Goal: Task Accomplishment & Management: Manage account settings

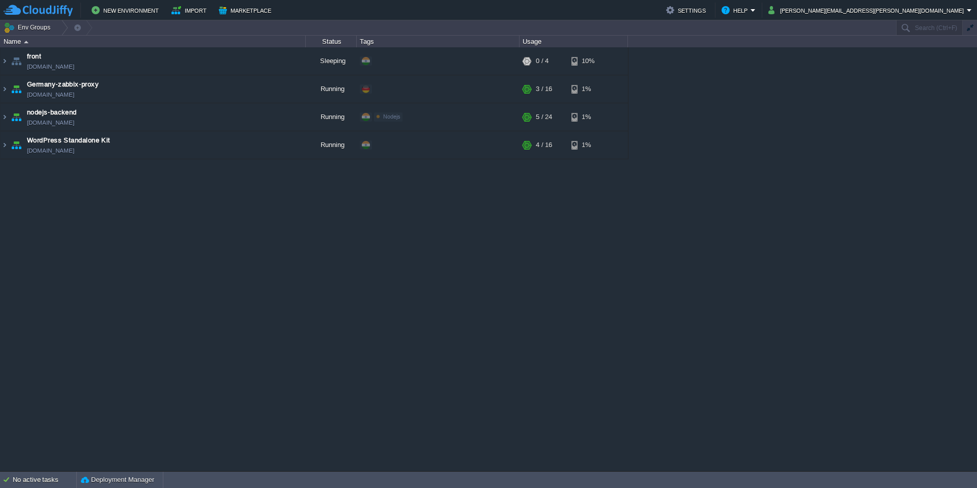
click at [962, 459] on div "front [DOMAIN_NAME] Sleeping + Add to Env Group RAM 0% CPU 0% 0 / 4 10% Germany…" at bounding box center [488, 259] width 977 height 424
click at [140, 7] on button "New Environment" at bounding box center [127, 10] width 70 height 12
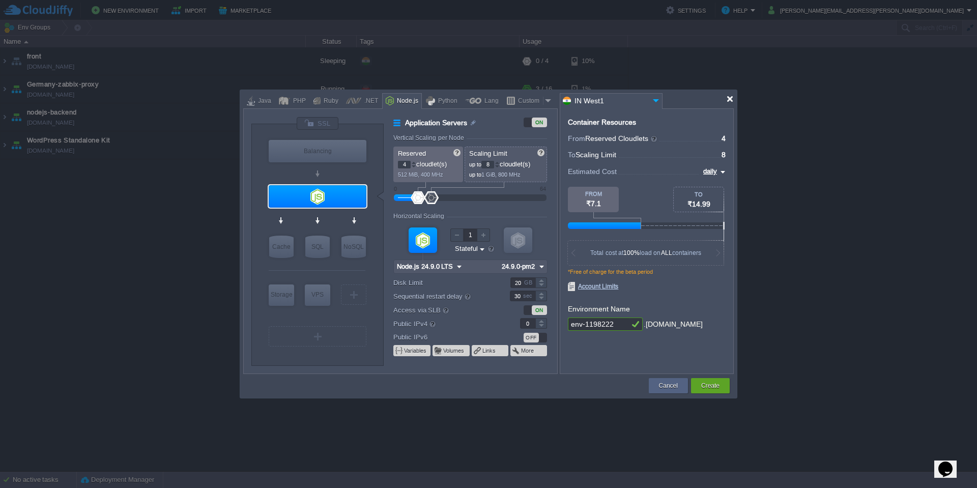
drag, startPoint x: 726, startPoint y: 100, endPoint x: 733, endPoint y: 109, distance: 11.2
click at [726, 100] on div at bounding box center [730, 99] width 8 height 8
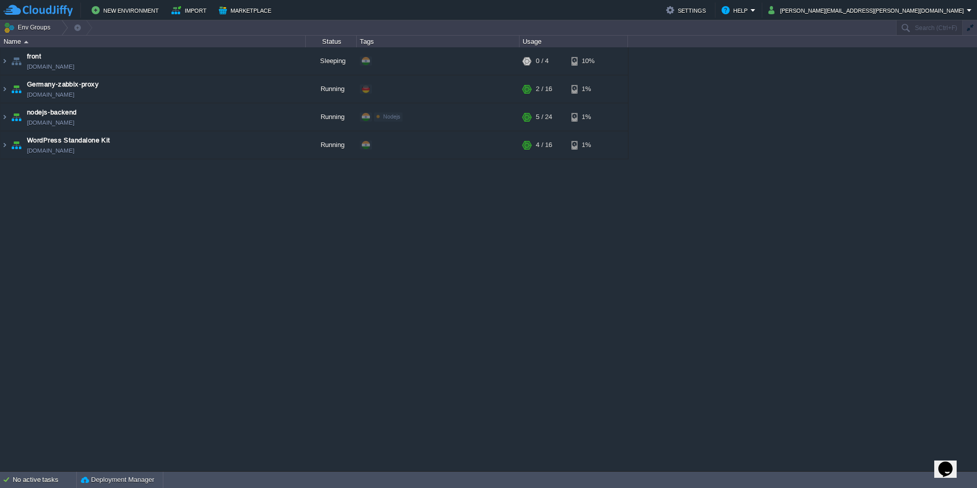
click at [966, 11] on em "[PERSON_NAME][EMAIL_ADDRESS][PERSON_NAME][DOMAIN_NAME]" at bounding box center [869, 10] width 203 height 12
click at [969, 9] on em "[PERSON_NAME][EMAIL_ADDRESS][PERSON_NAME][DOMAIN_NAME]" at bounding box center [869, 10] width 203 height 12
click at [967, 10] on em "[PERSON_NAME][EMAIL_ADDRESS][PERSON_NAME][DOMAIN_NAME]" at bounding box center [869, 10] width 203 height 12
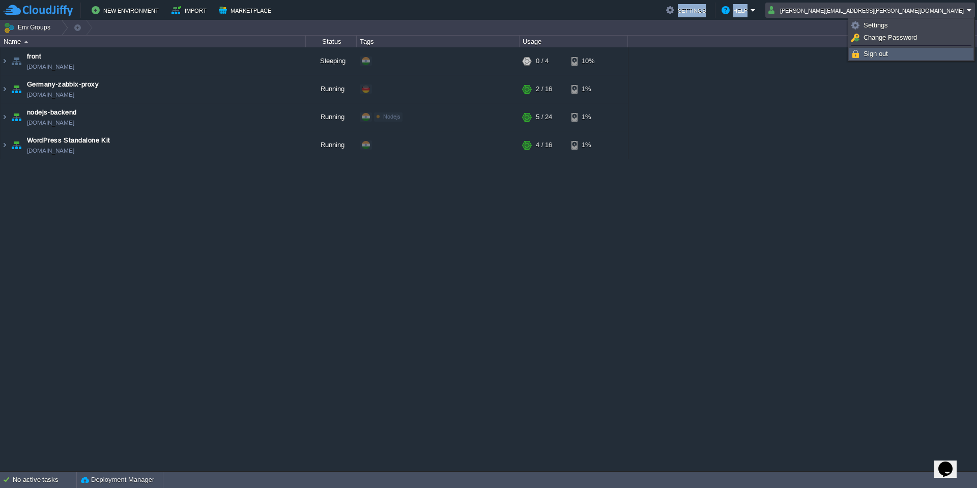
click at [895, 58] on link "Sign out" at bounding box center [910, 53] width 123 height 11
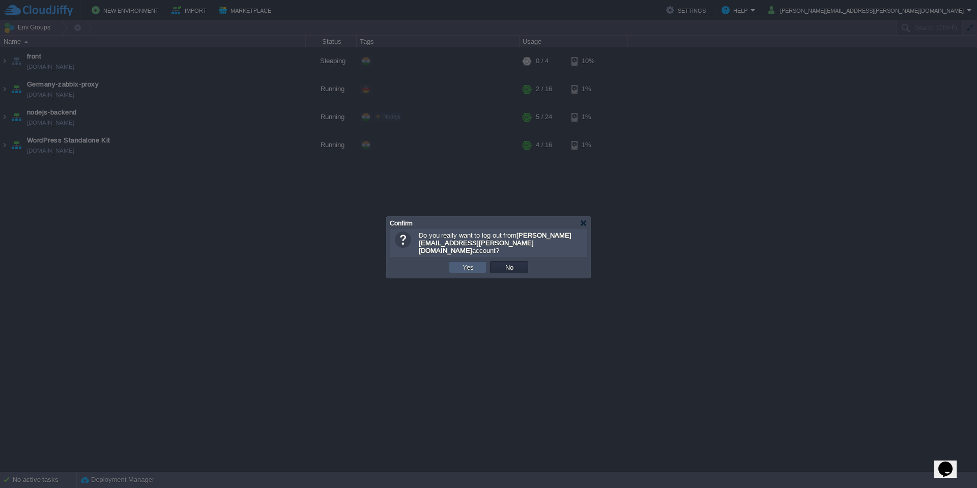
click at [457, 262] on td "Yes" at bounding box center [468, 267] width 38 height 12
